Goal: Check status: Check status

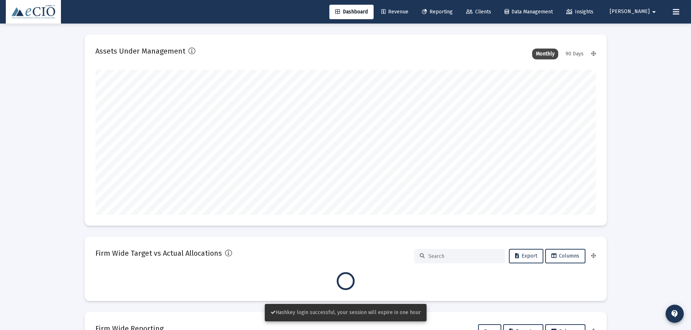
type input "[DATE]"
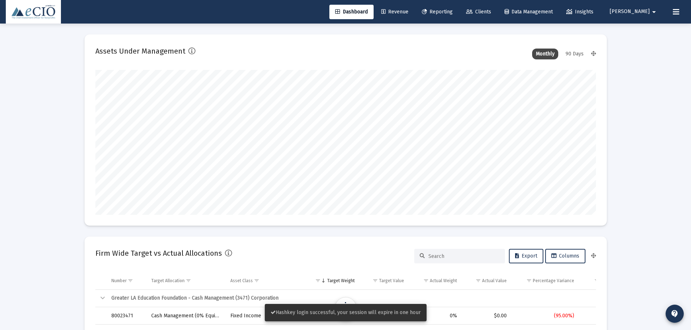
scroll to position [145, 234]
click at [491, 11] on span "Clients" at bounding box center [478, 12] width 25 height 6
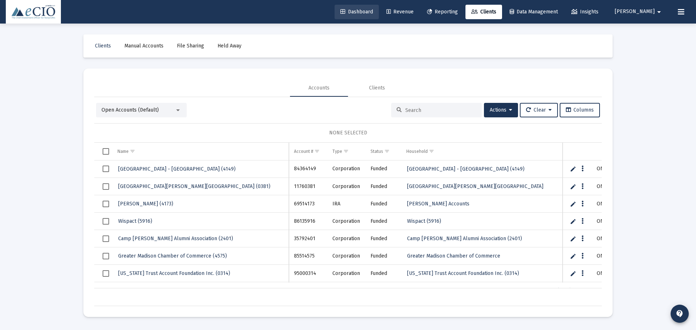
click at [379, 13] on link "Dashboard" at bounding box center [357, 12] width 44 height 15
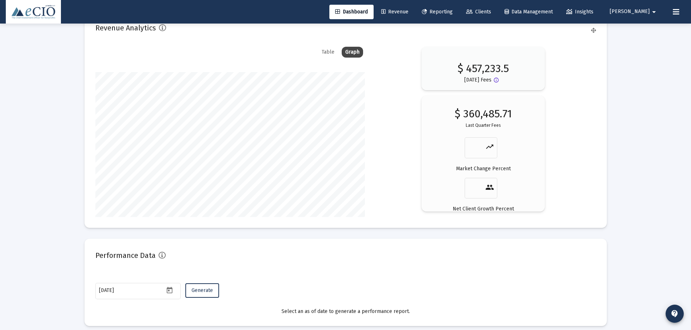
scroll to position [1223, 0]
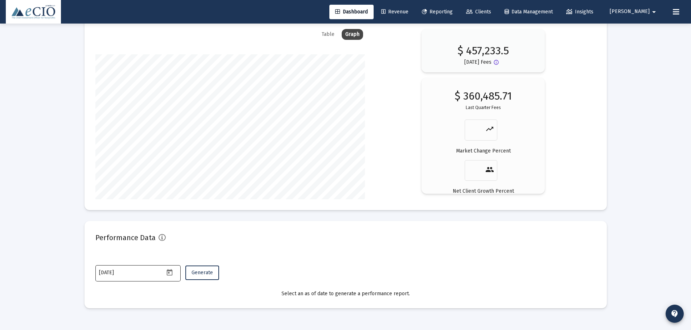
click at [168, 274] on icon "Open calendar" at bounding box center [170, 273] width 8 height 8
click at [174, 149] on button "Previous month" at bounding box center [175, 151] width 15 height 15
click at [175, 148] on button "Previous month" at bounding box center [175, 151] width 15 height 15
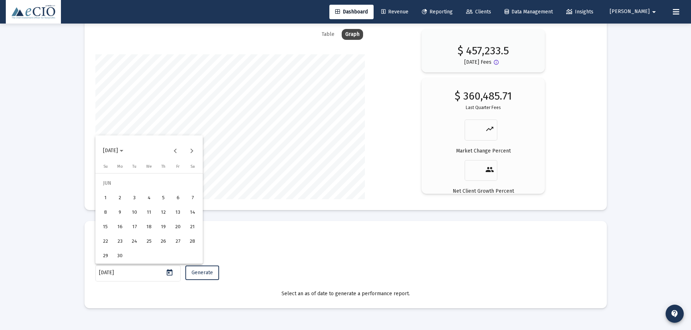
click at [124, 258] on div "30" at bounding box center [119, 255] width 13 height 13
type input "[DATE]"
click at [208, 273] on span "Generate" at bounding box center [201, 273] width 21 height 6
